Goal: Task Accomplishment & Management: Manage account settings

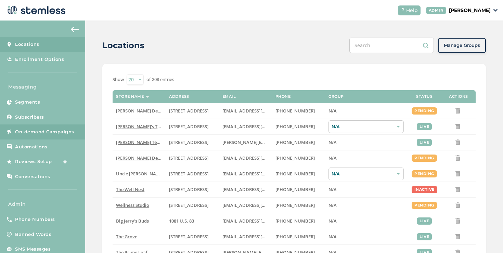
click at [57, 130] on span "On-demand Campaigns" at bounding box center [44, 132] width 59 height 7
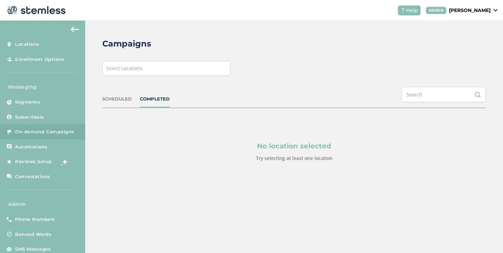
click at [164, 70] on div "Select Locations" at bounding box center [166, 68] width 128 height 15
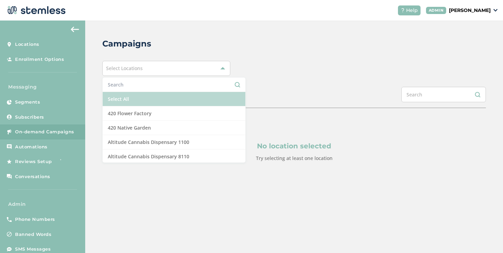
click at [146, 95] on li "Select All" at bounding box center [174, 99] width 143 height 14
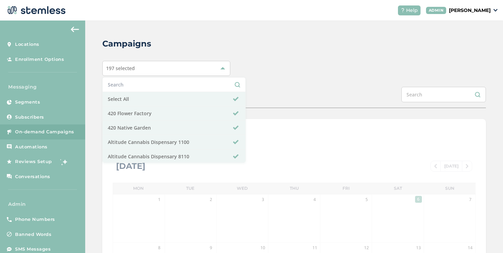
click at [247, 84] on div "Campaigns 197 selected Select All 420 Flower Factory 420 Native Garden Altitude…" at bounding box center [293, 242] width 417 height 442
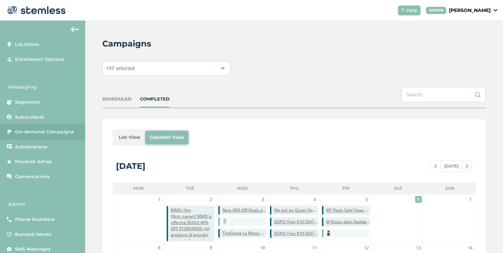
click at [131, 137] on li "List View" at bounding box center [129, 138] width 31 height 14
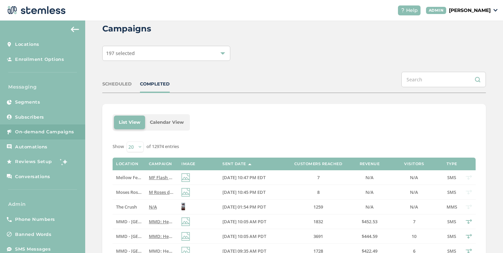
scroll to position [28, 0]
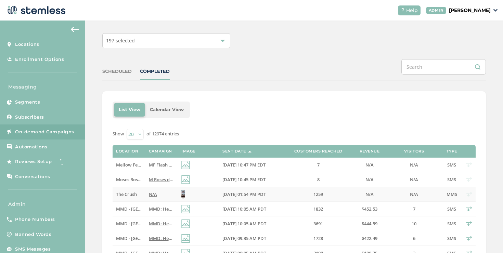
click at [155, 193] on span "N/A" at bounding box center [153, 194] width 8 height 6
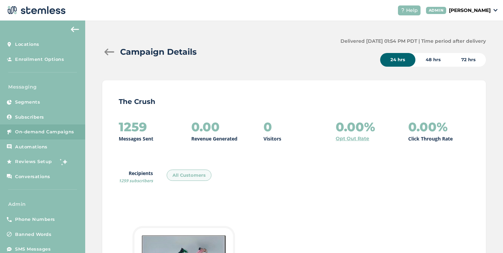
click at [108, 56] on div "Campaign Details" at bounding box center [218, 52] width 233 height 12
click at [108, 54] on div at bounding box center [109, 52] width 14 height 7
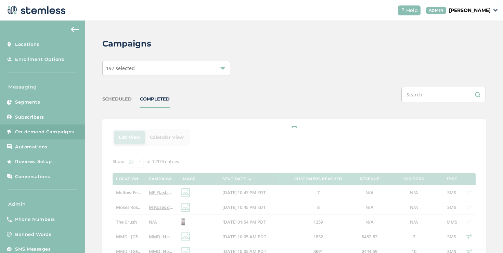
click at [125, 101] on div "SCHEDULED" at bounding box center [116, 99] width 29 height 7
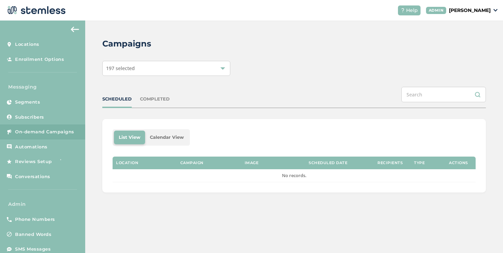
click at [126, 100] on div "SCHEDULED" at bounding box center [116, 99] width 29 height 7
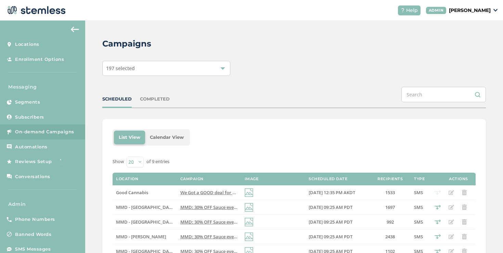
click at [127, 68] on span "197 selected" at bounding box center [120, 68] width 29 height 6
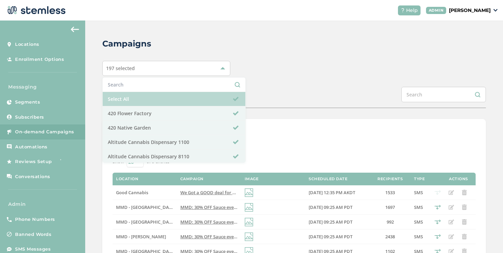
click at [122, 93] on li "Select All" at bounding box center [174, 99] width 143 height 14
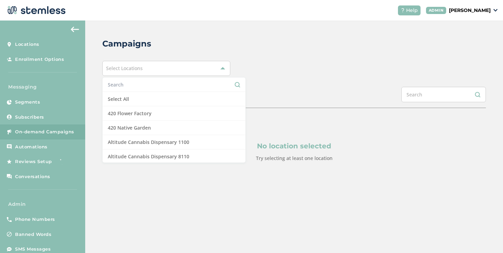
click at [122, 87] on input "text" at bounding box center [174, 84] width 132 height 7
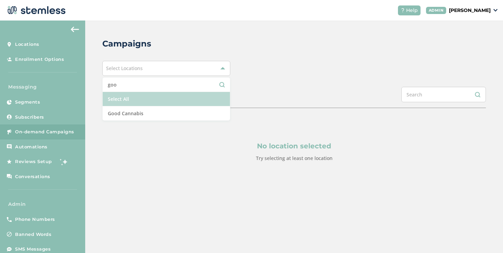
type input "goo"
click at [111, 106] on li "Select All" at bounding box center [166, 99] width 127 height 14
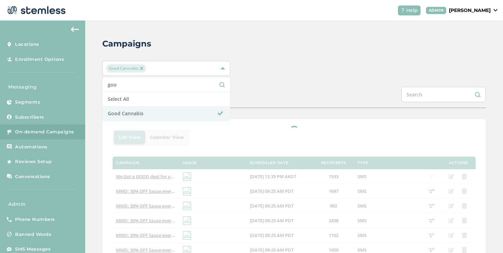
click at [257, 71] on div "Good Cannabis goo Select All Good Cannabis" at bounding box center [293, 68] width 383 height 15
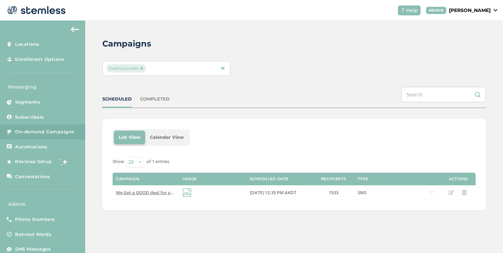
click at [160, 100] on div "COMPLETED" at bounding box center [155, 99] width 30 height 7
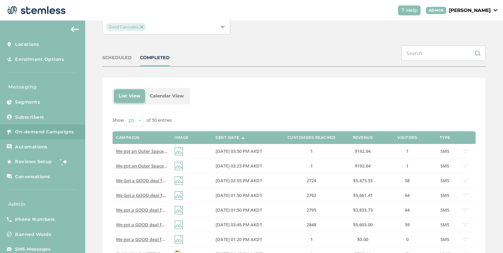
scroll to position [52, 0]
